Goal: Information Seeking & Learning: Learn about a topic

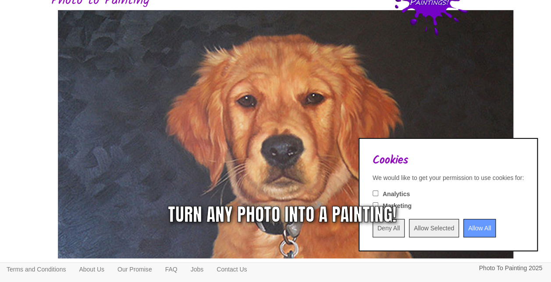
scroll to position [132, 0]
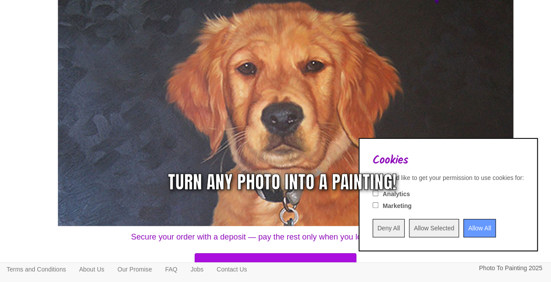
click at [467, 227] on input "Allow All" at bounding box center [480, 228] width 32 height 18
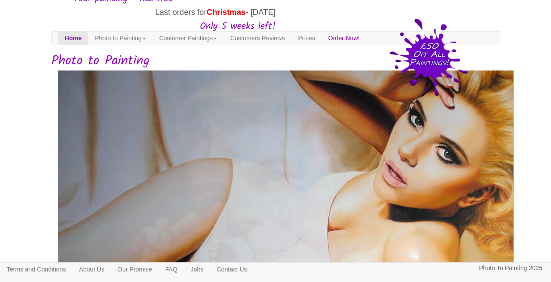
scroll to position [0, 0]
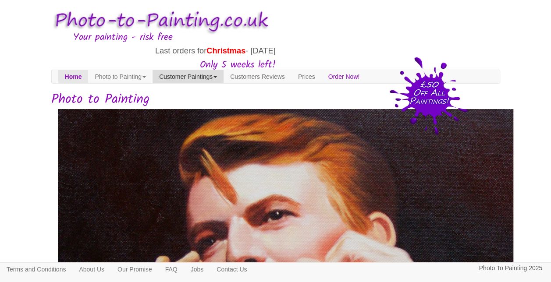
click at [224, 78] on link "Customer Paintings" at bounding box center [188, 76] width 71 height 13
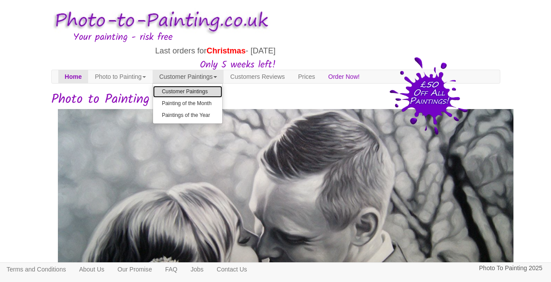
click at [211, 93] on link "Customer Paintings" at bounding box center [187, 92] width 69 height 12
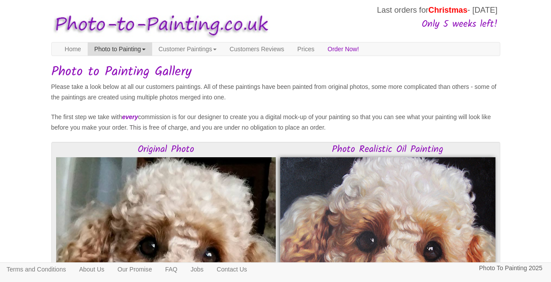
click at [136, 49] on link "Photo to Painting" at bounding box center [120, 49] width 64 height 13
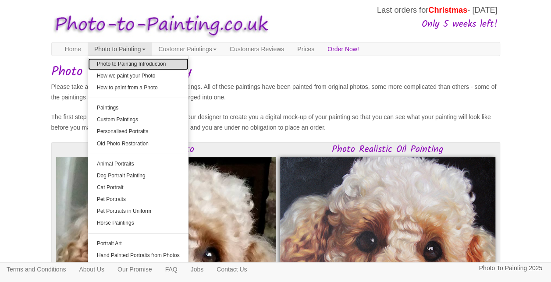
click at [142, 61] on link "Photo to Painting Introduction" at bounding box center [138, 64] width 100 height 12
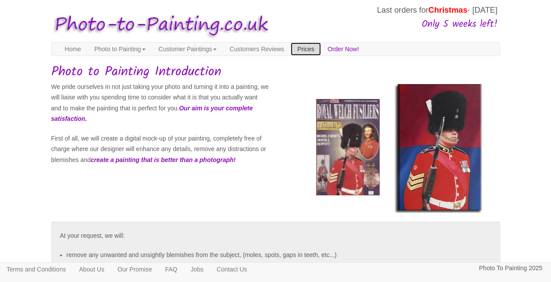
click at [321, 45] on link "Prices" at bounding box center [306, 49] width 30 height 13
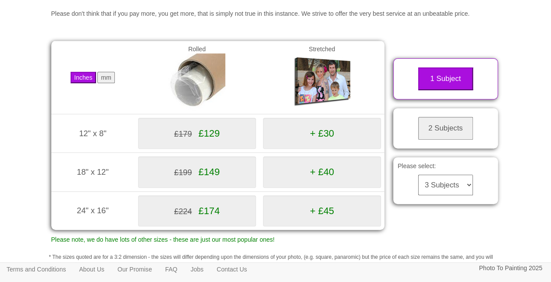
scroll to position [132, 0]
